Goal: Information Seeking & Learning: Learn about a topic

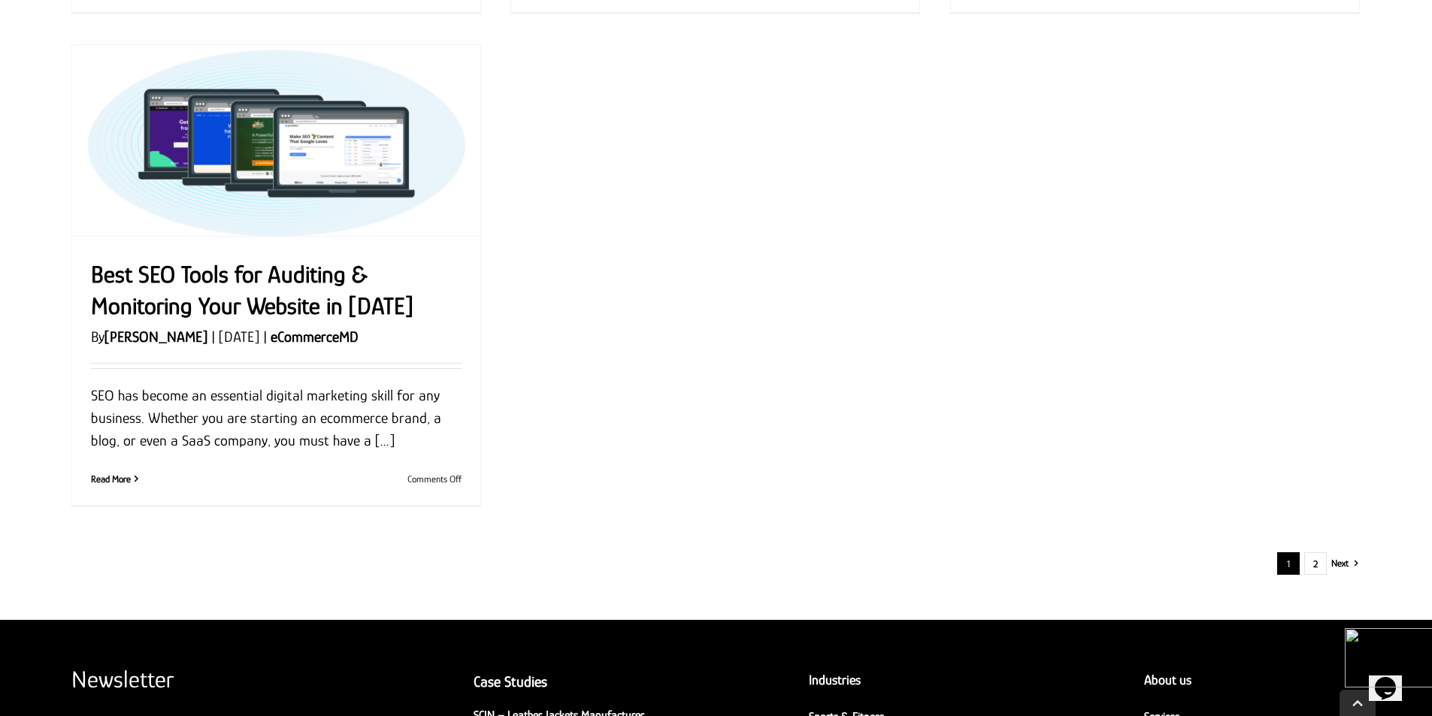
scroll to position [1729, 0]
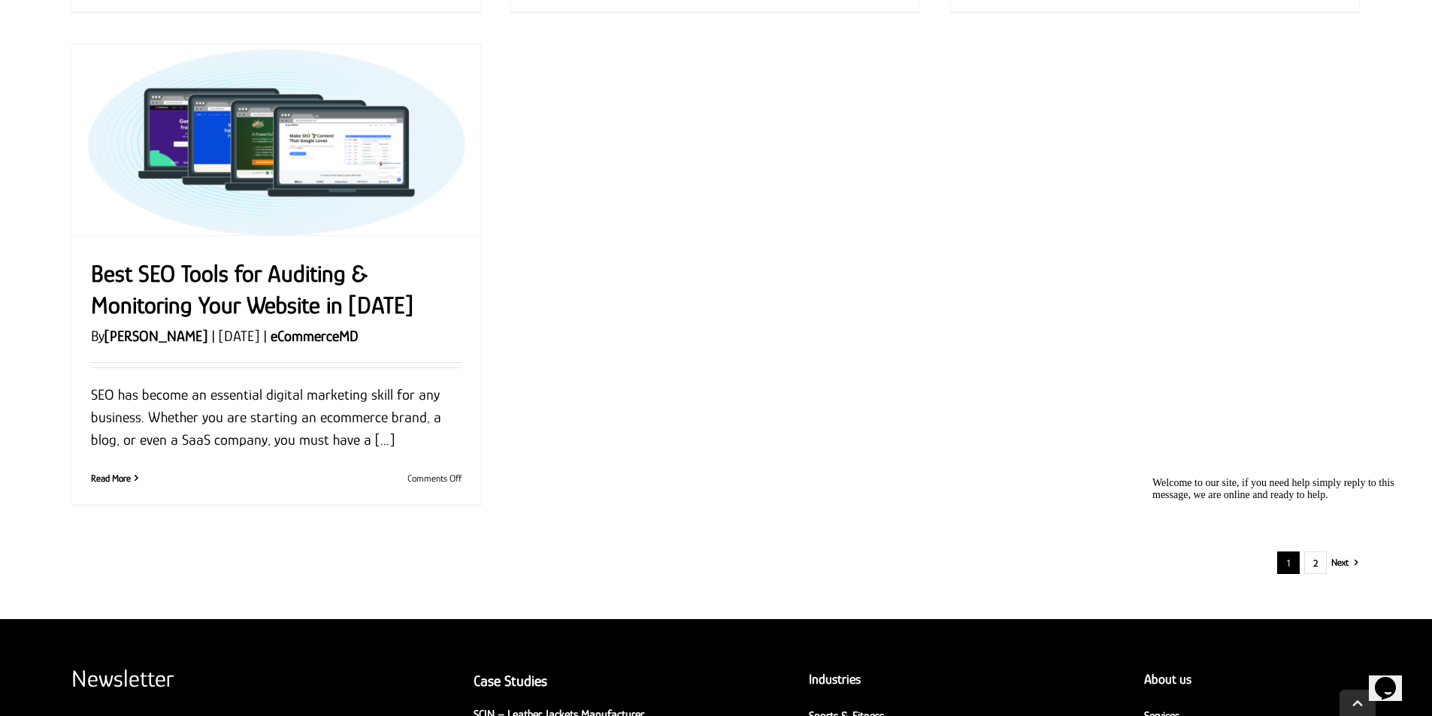
click at [1152, 477] on icon "Chat attention grabber" at bounding box center [1152, 477] width 0 height 0
click at [1318, 563] on link "2" at bounding box center [1315, 563] width 23 height 23
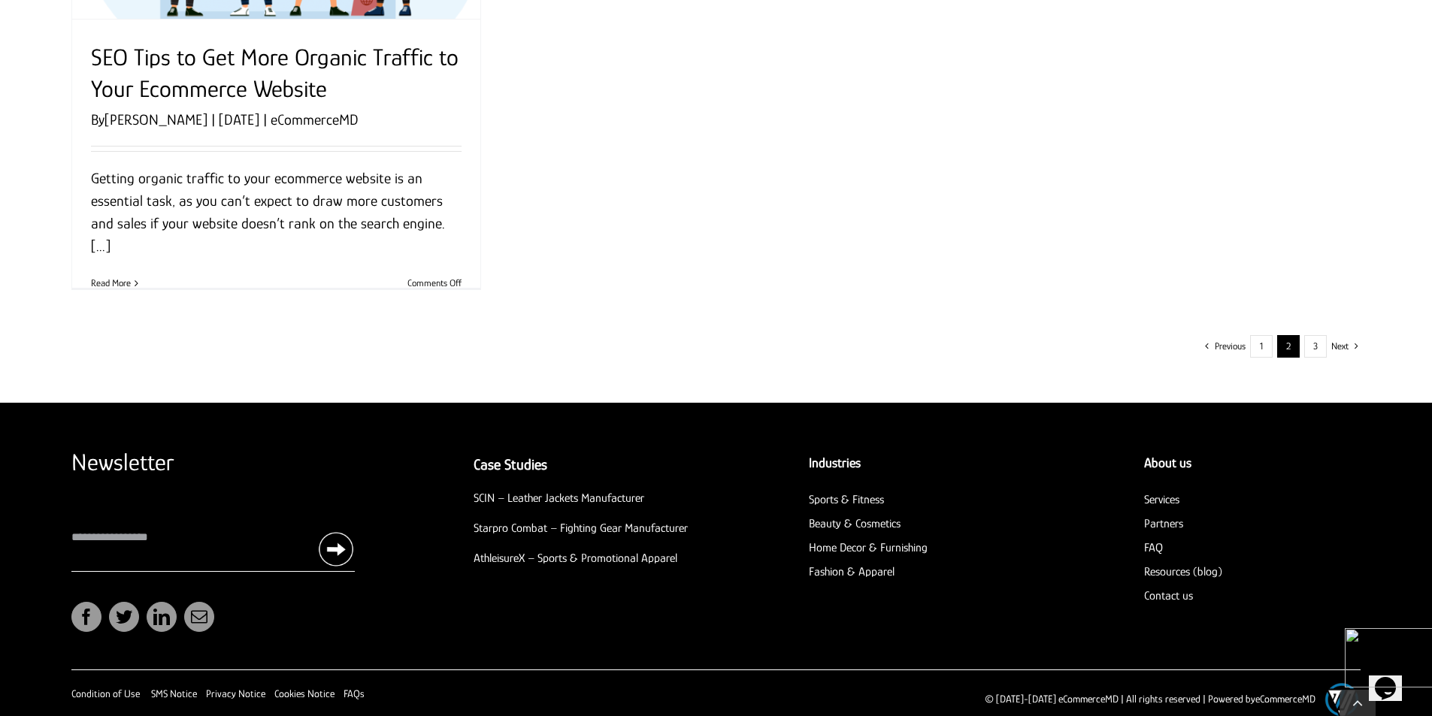
scroll to position [1879, 0]
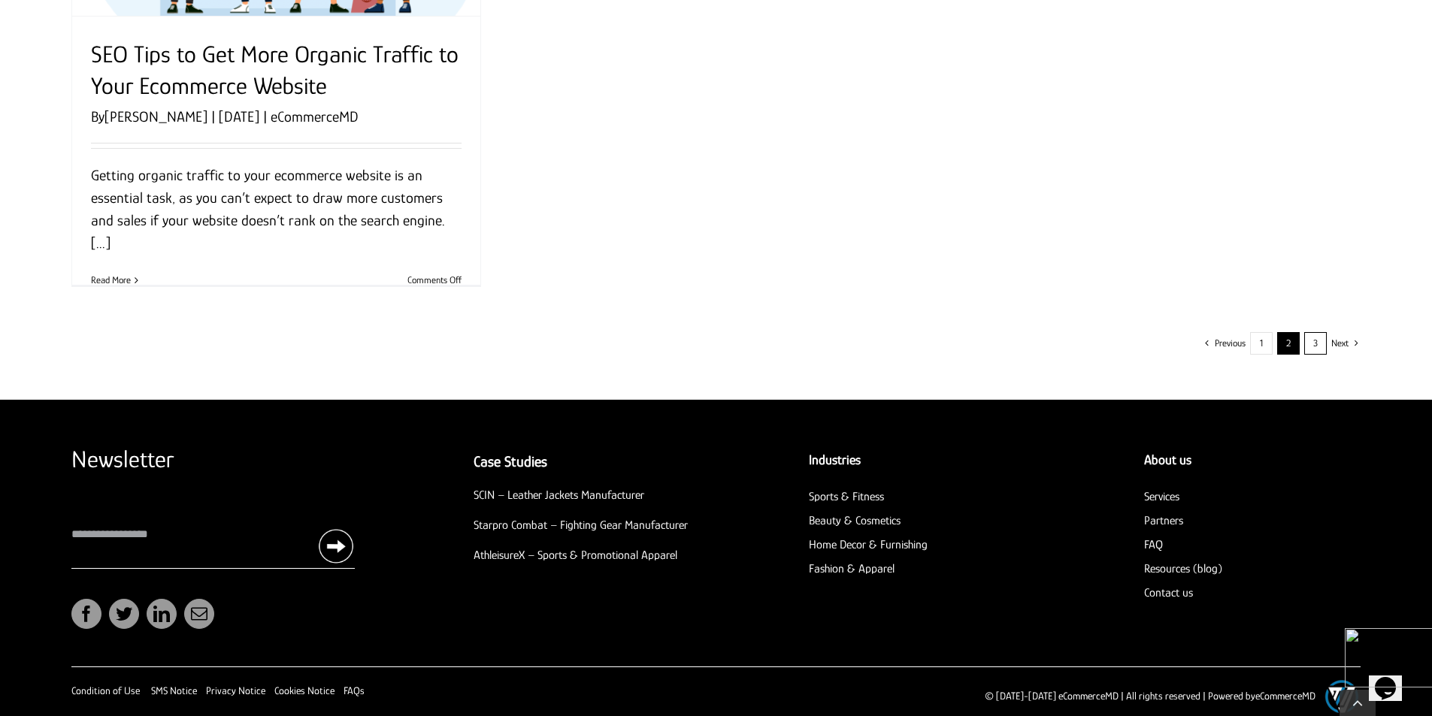
click at [1318, 344] on link "3" at bounding box center [1315, 343] width 23 height 23
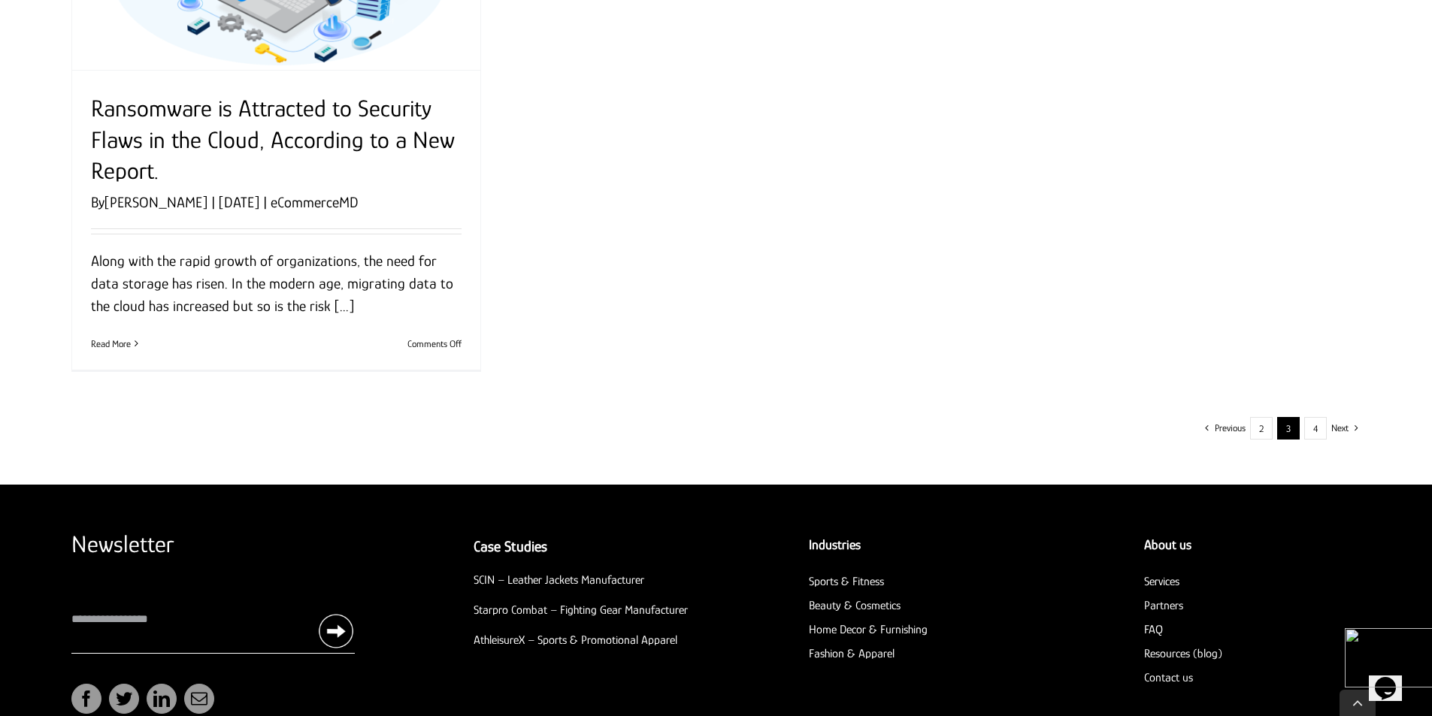
scroll to position [1954, 0]
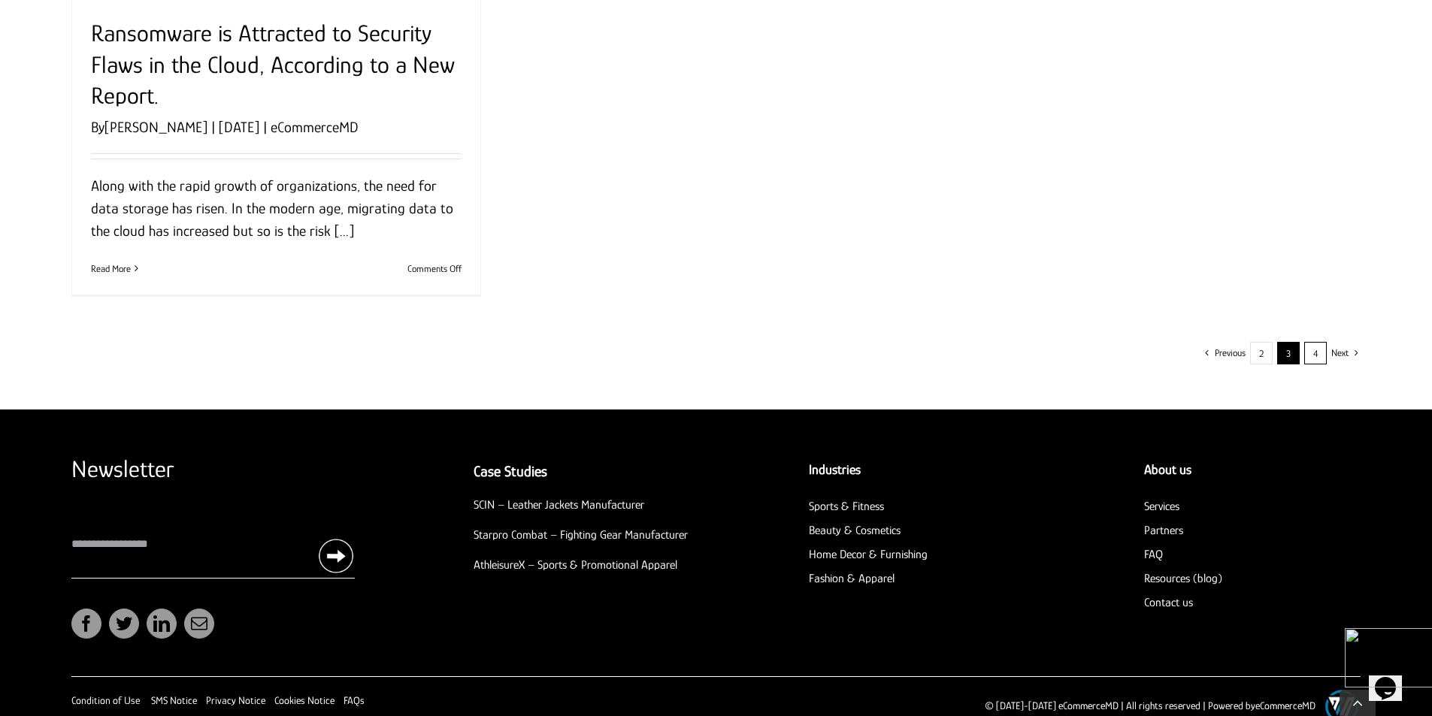
click at [1307, 357] on link "4" at bounding box center [1315, 353] width 23 height 23
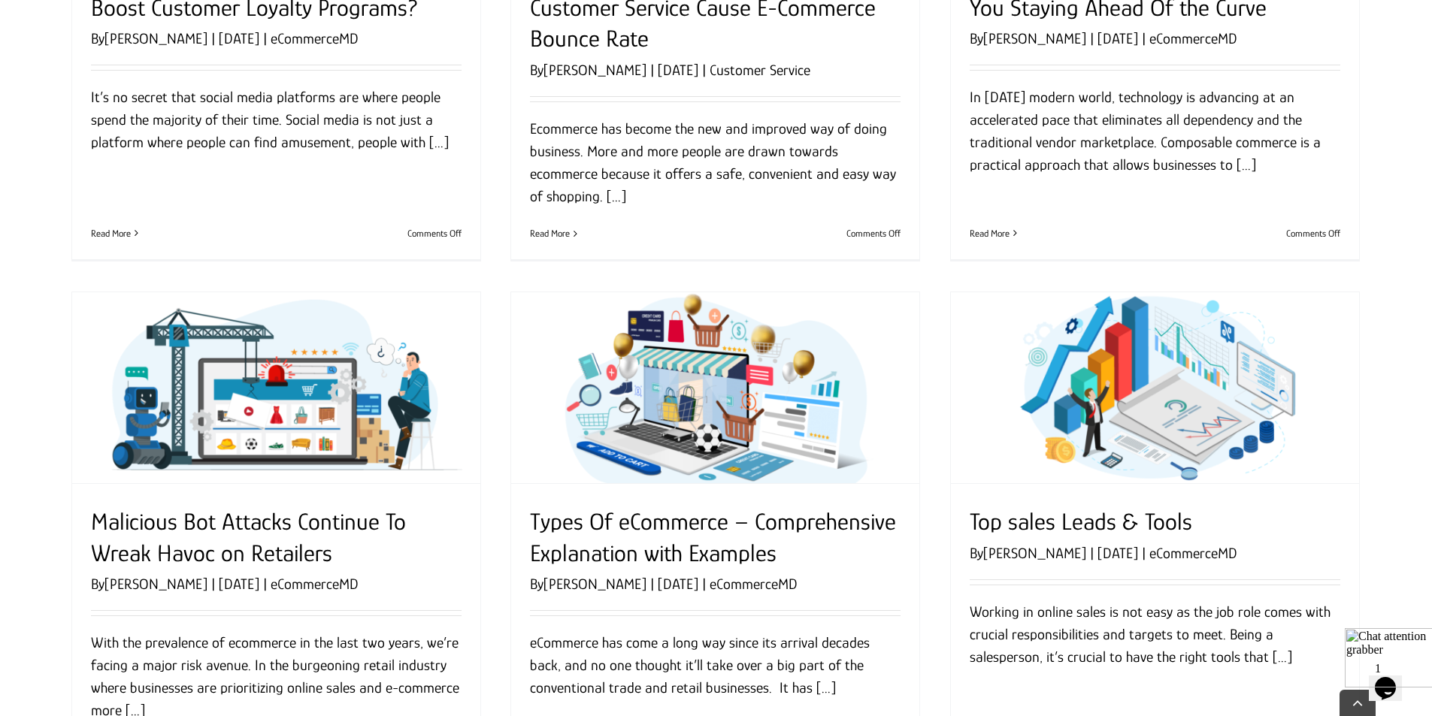
scroll to position [451, 0]
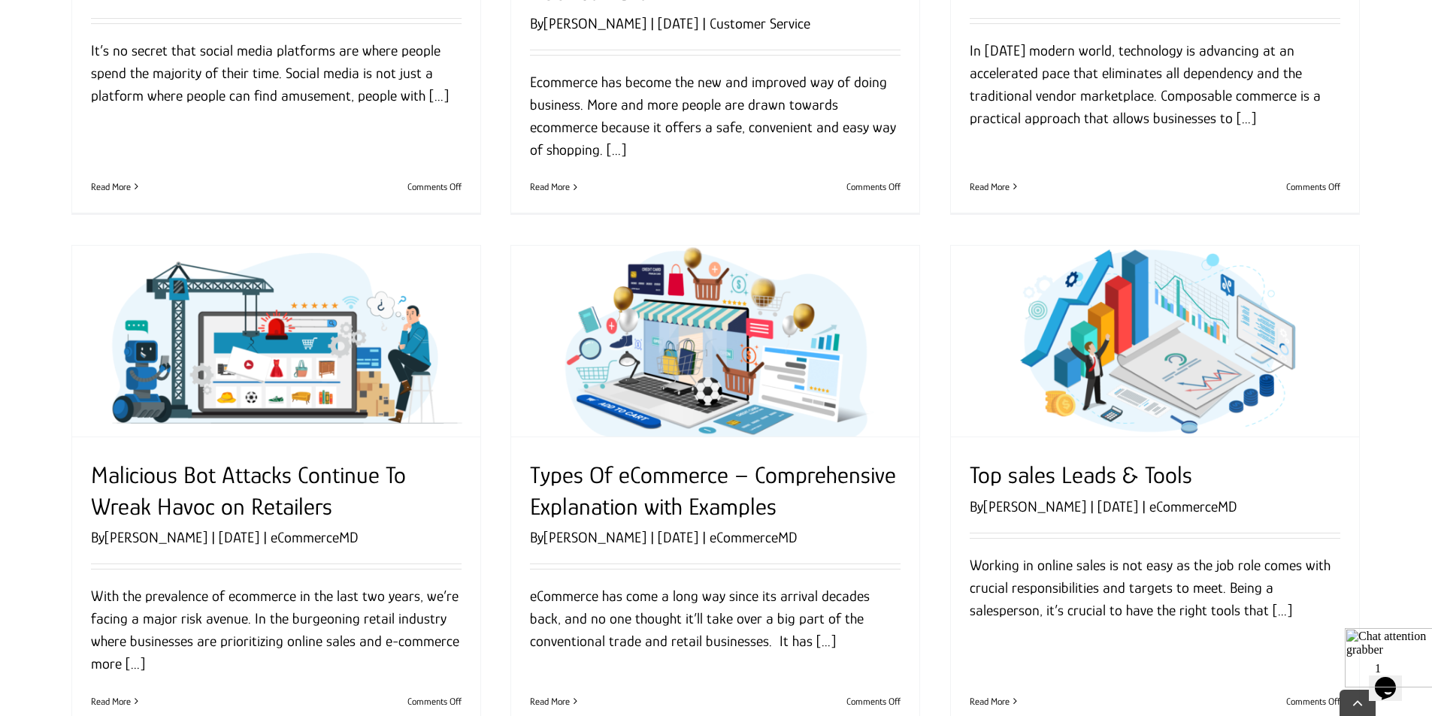
click at [932, 238] on article "Types Of eCommerce – Comprehensive Explanation with Examples By Garry Wilson | …" at bounding box center [715, 487] width 440 height 515
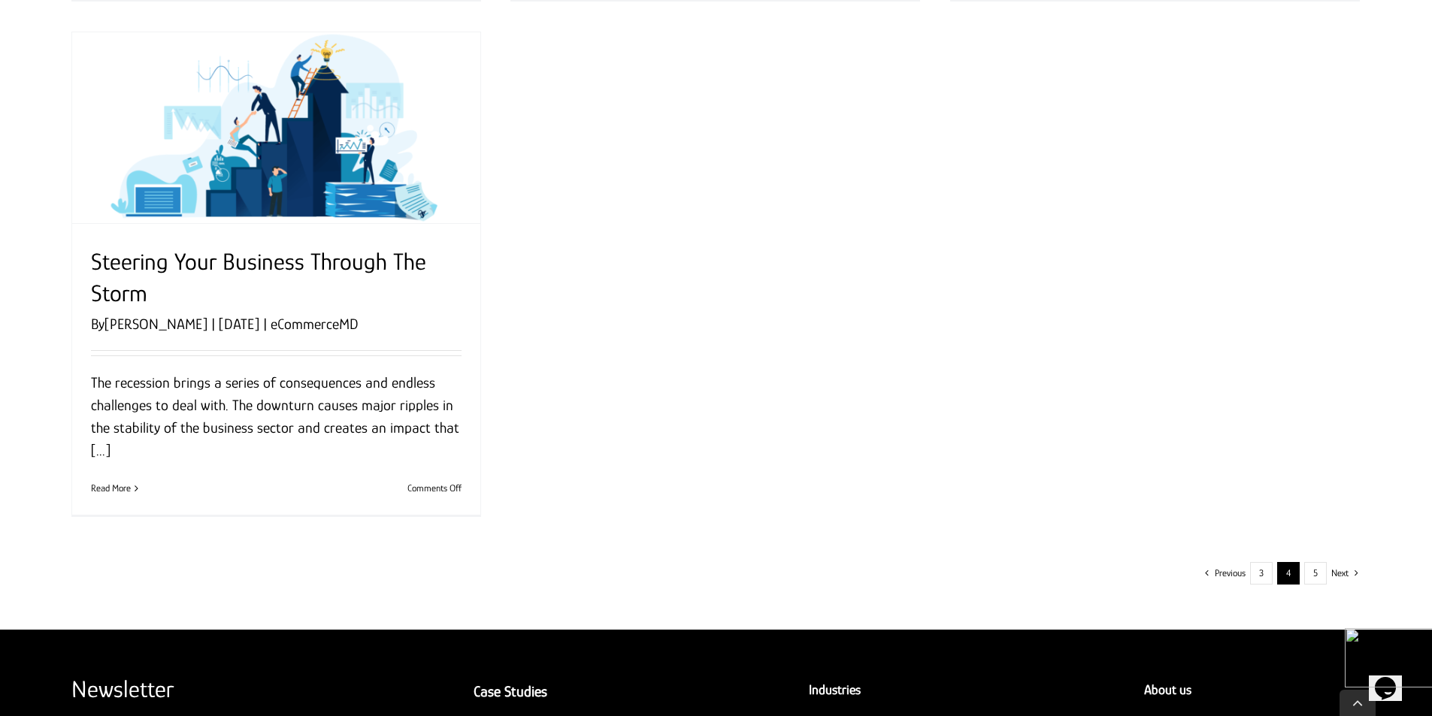
scroll to position [1939, 0]
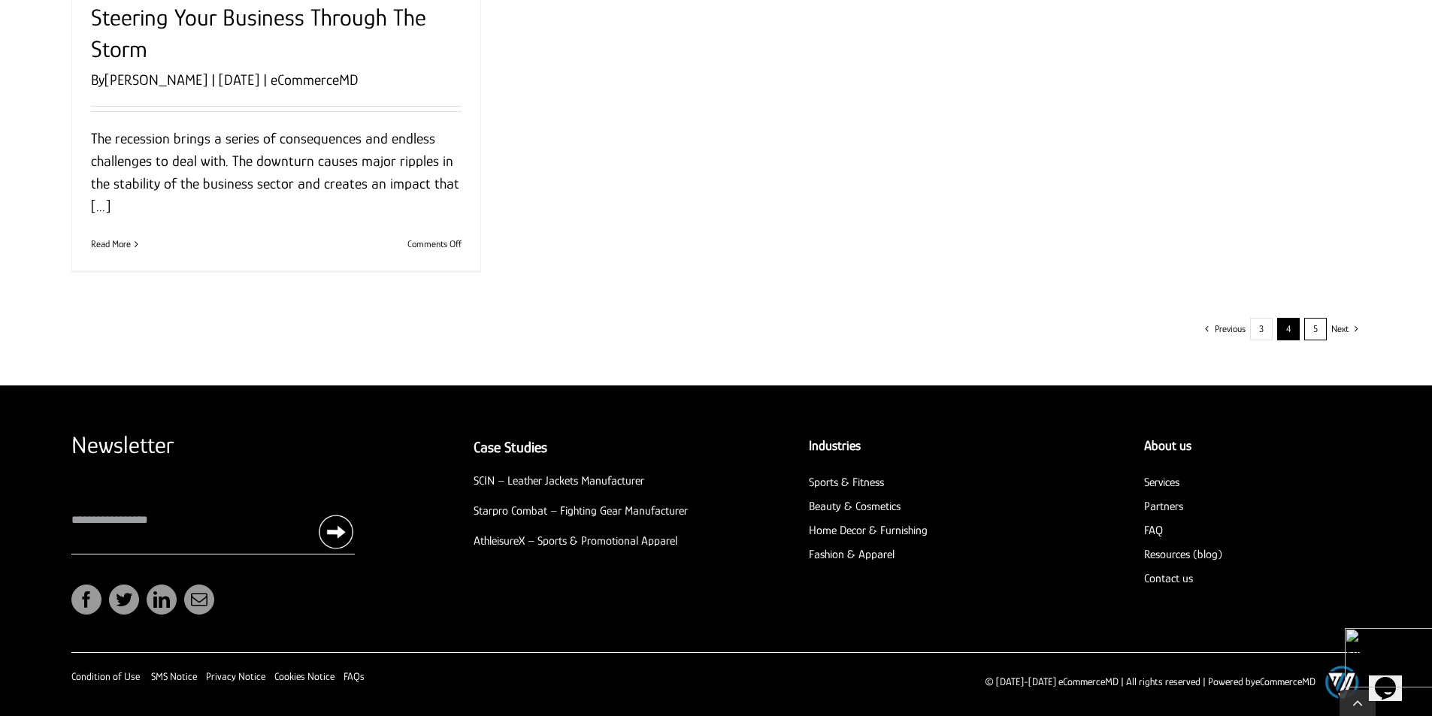
click at [1315, 320] on link "5" at bounding box center [1315, 329] width 23 height 23
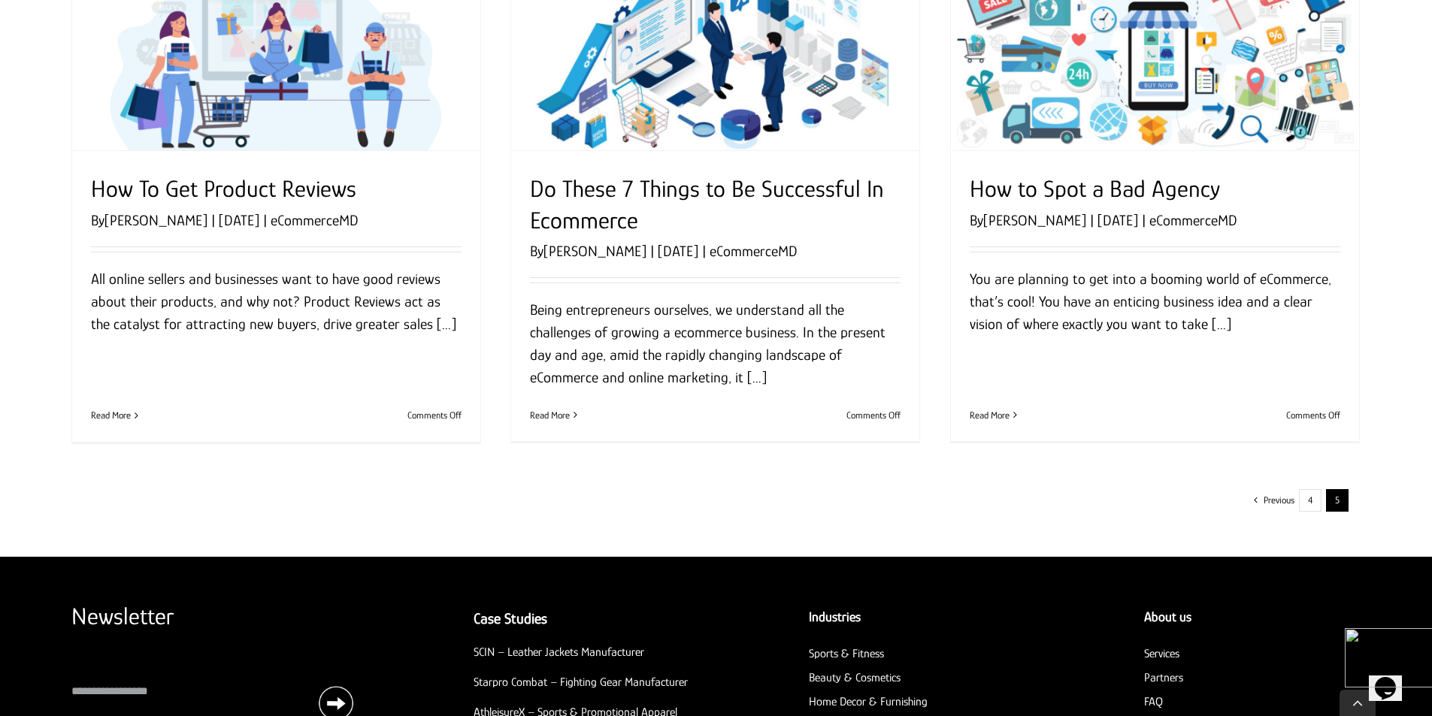
scroll to position [1278, 0]
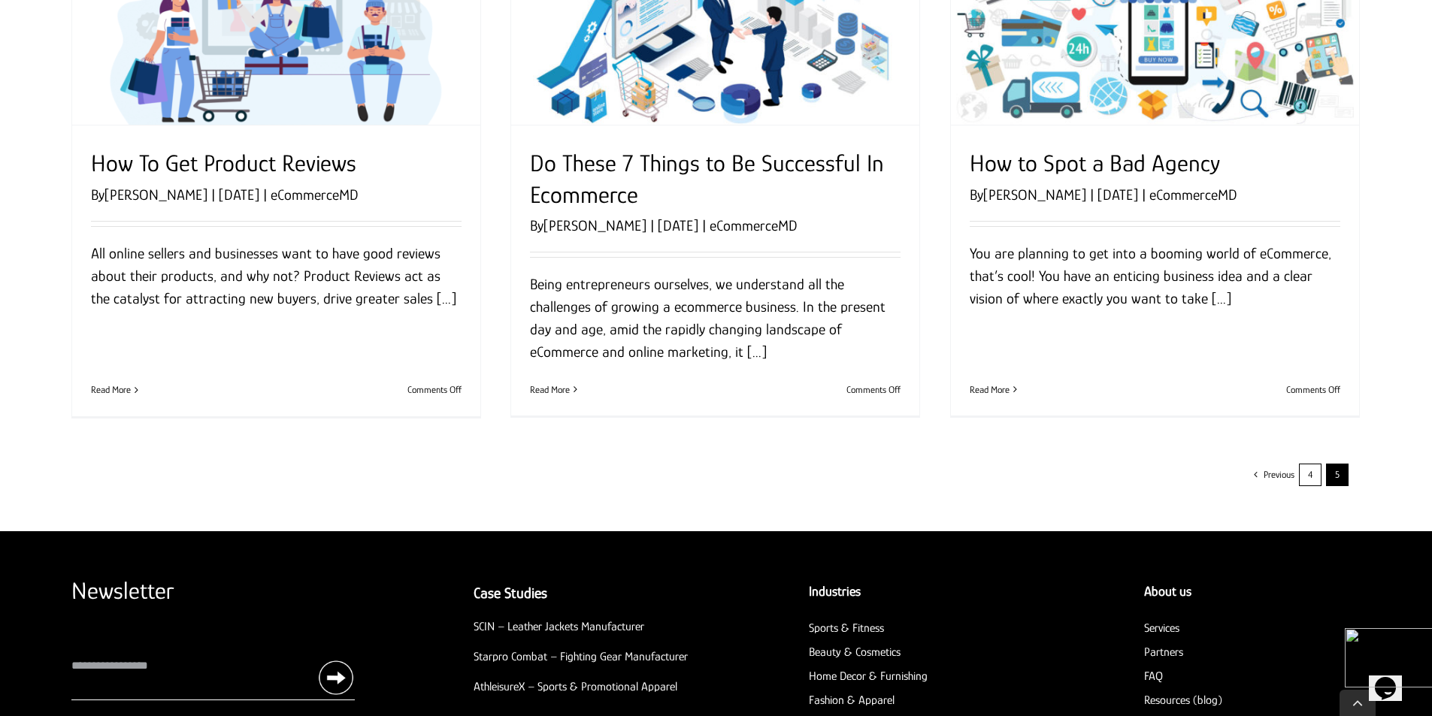
click at [1313, 474] on link "4" at bounding box center [1310, 475] width 23 height 23
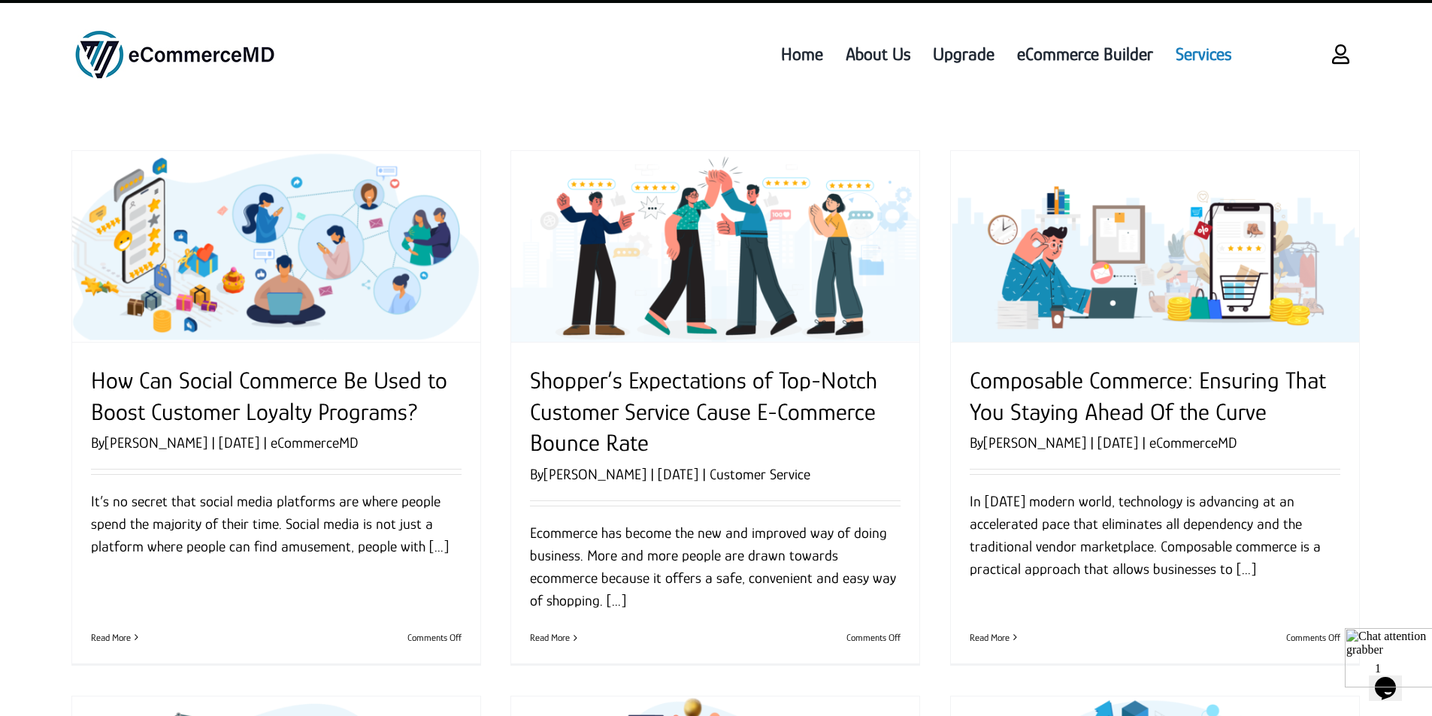
click at [1203, 52] on span "Services" at bounding box center [1204, 54] width 56 height 27
